Goal: Task Accomplishment & Management: Manage account settings

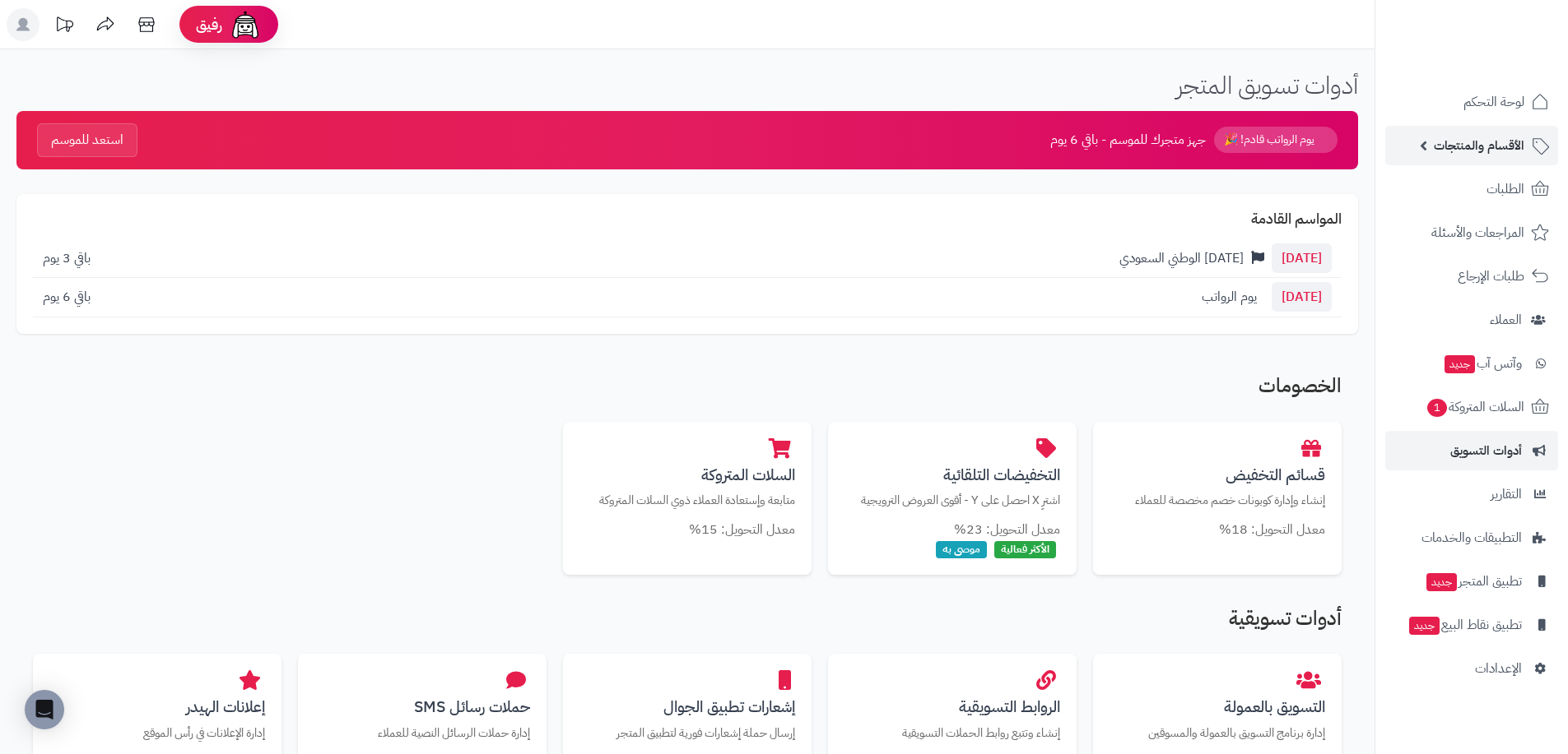
scroll to position [271, 0]
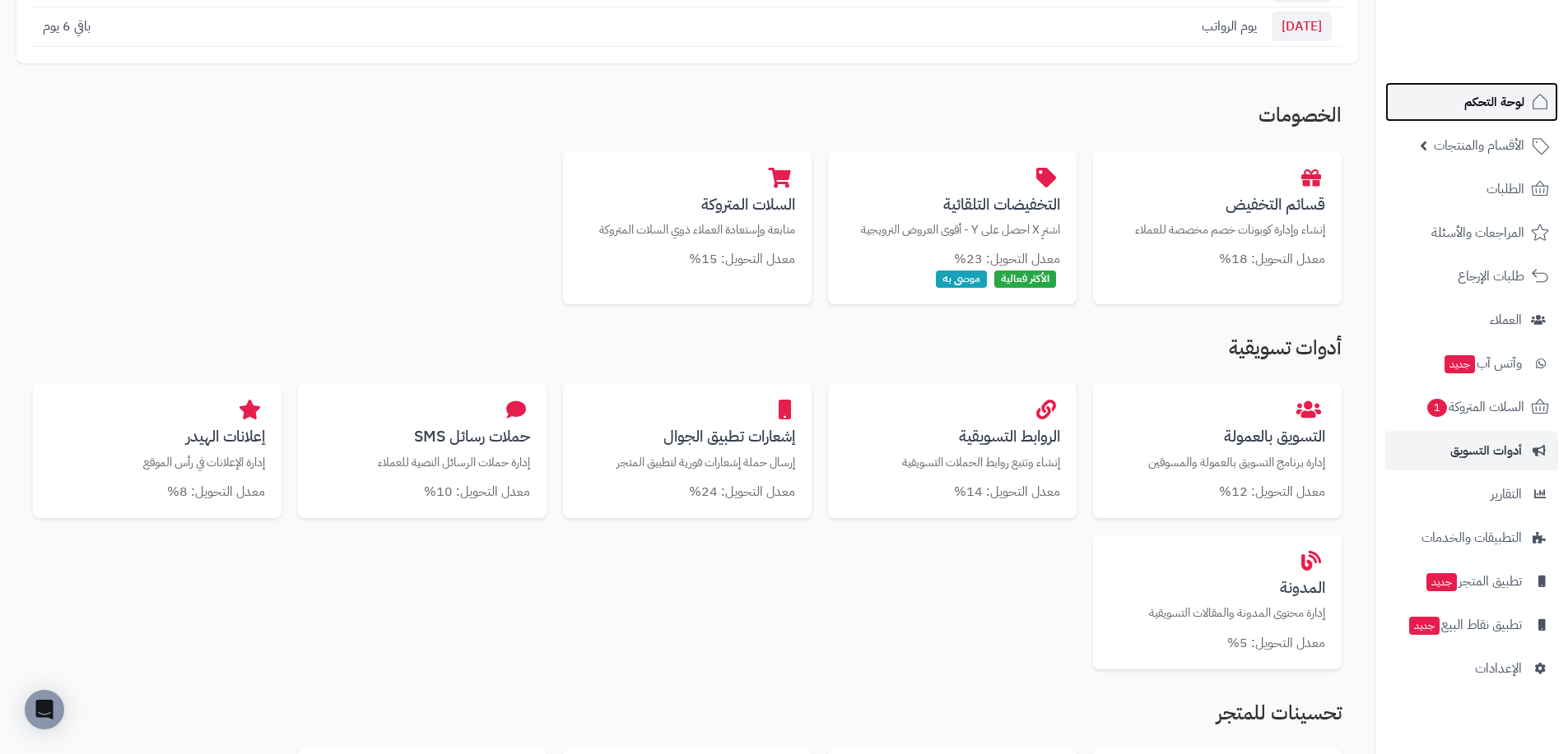
click at [1478, 100] on span "لوحة التحكم" at bounding box center [1493, 103] width 60 height 23
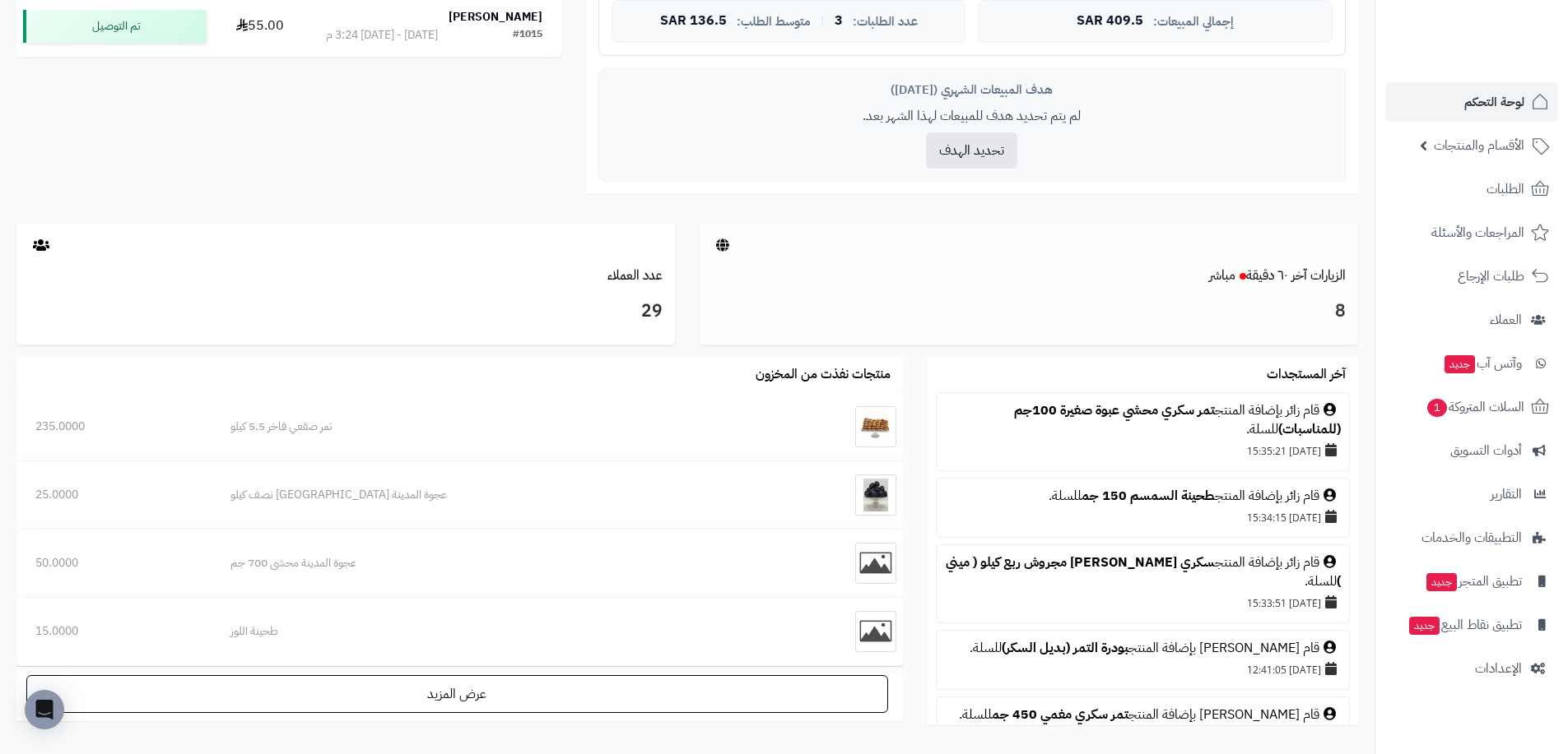
scroll to position [658, 0]
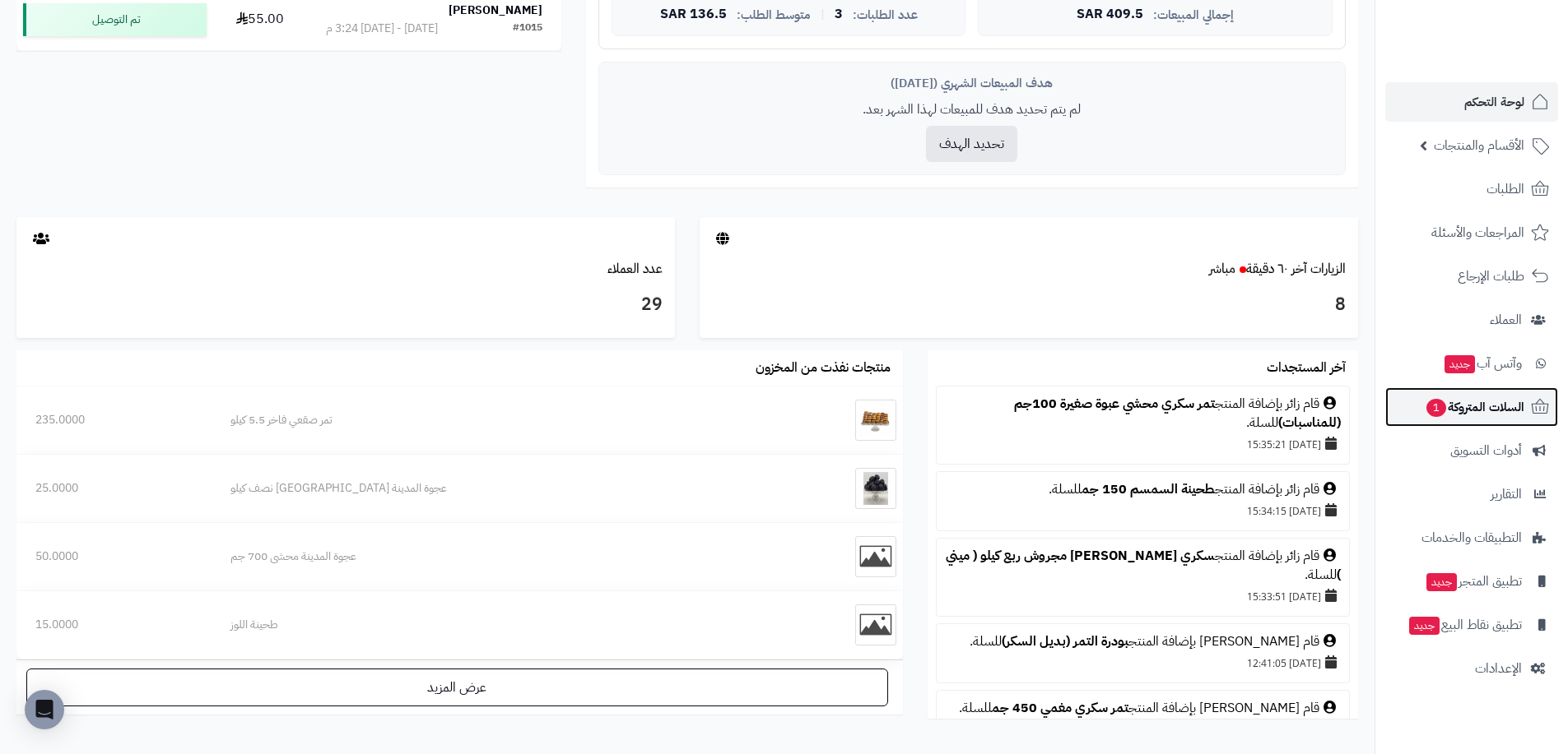
click at [1489, 415] on span "السلات المتروكة 1" at bounding box center [1474, 408] width 100 height 23
